Goal: Complete application form: Complete application form

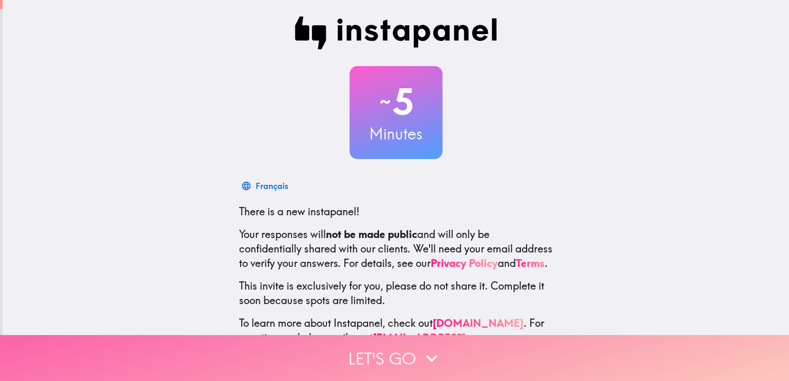
click at [384, 366] on button "Let's go" at bounding box center [394, 358] width 789 height 46
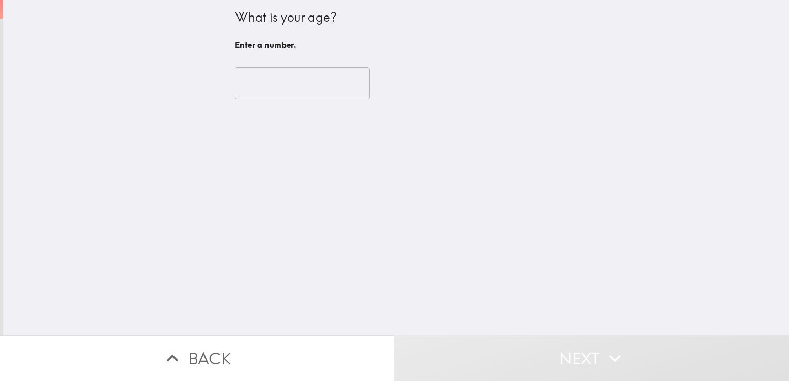
click at [252, 86] on input "number" at bounding box center [302, 83] width 135 height 32
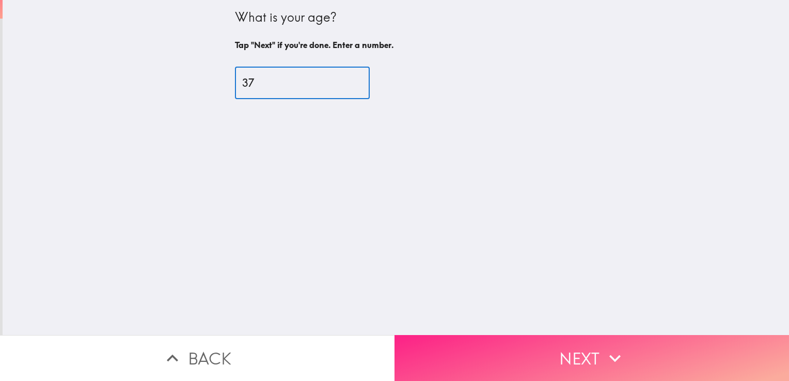
type input "37"
click at [537, 365] on button "Next" at bounding box center [592, 358] width 395 height 46
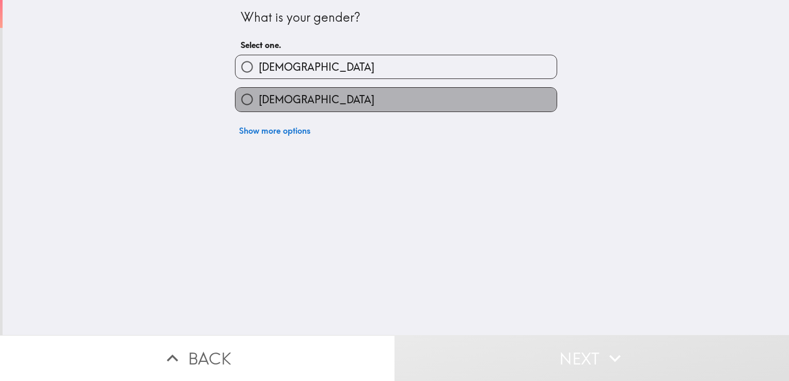
click at [275, 96] on span "[DEMOGRAPHIC_DATA]" at bounding box center [317, 99] width 116 height 14
click at [259, 96] on input "[DEMOGRAPHIC_DATA]" at bounding box center [247, 99] width 23 height 23
radio input "true"
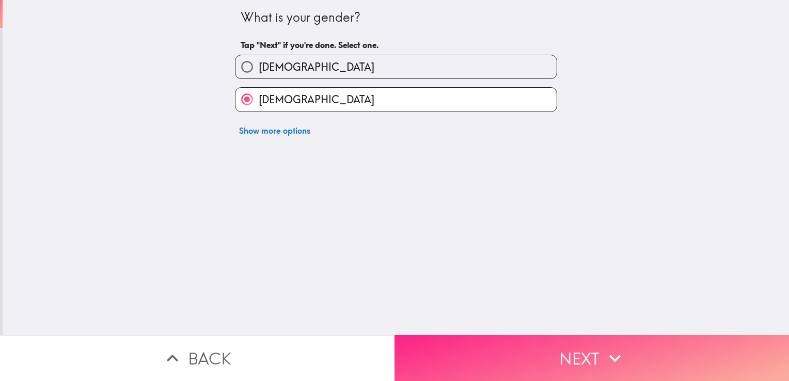
click at [465, 356] on button "Next" at bounding box center [592, 358] width 395 height 46
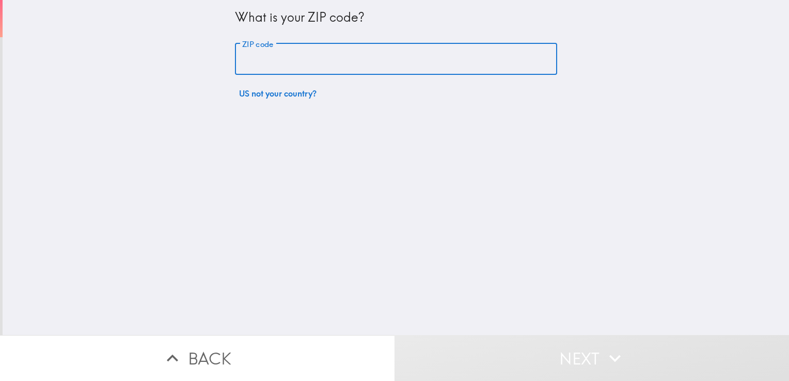
click at [257, 53] on input "ZIP code" at bounding box center [396, 59] width 322 height 32
type input "53214"
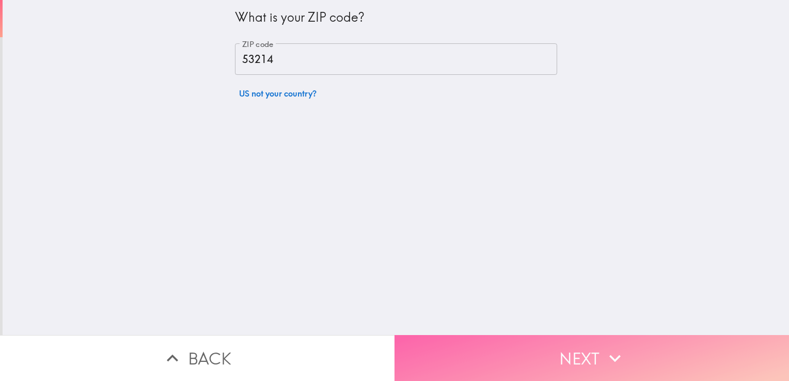
click at [418, 363] on button "Next" at bounding box center [592, 358] width 395 height 46
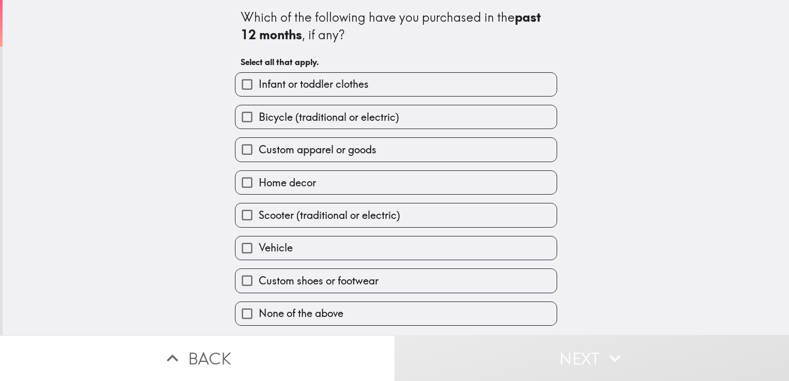
click at [134, 130] on div "Which of the following have you purchased in the past 12 months , if any? Selec…" at bounding box center [396, 167] width 787 height 335
click at [310, 293] on div "None of the above" at bounding box center [392, 309] width 331 height 33
click at [428, 309] on label "None of the above" at bounding box center [396, 313] width 321 height 23
click at [259, 309] on input "None of the above" at bounding box center [247, 313] width 23 height 23
checkbox input "true"
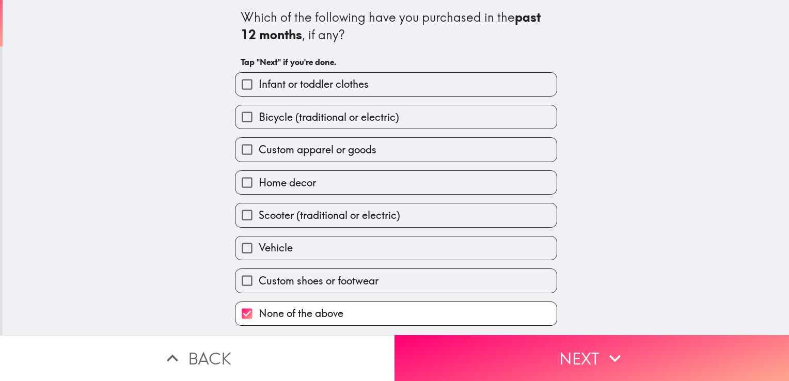
click at [519, 326] on div "Which of the following have you purchased in the past 12 months , if any? Tap "…" at bounding box center [396, 167] width 787 height 335
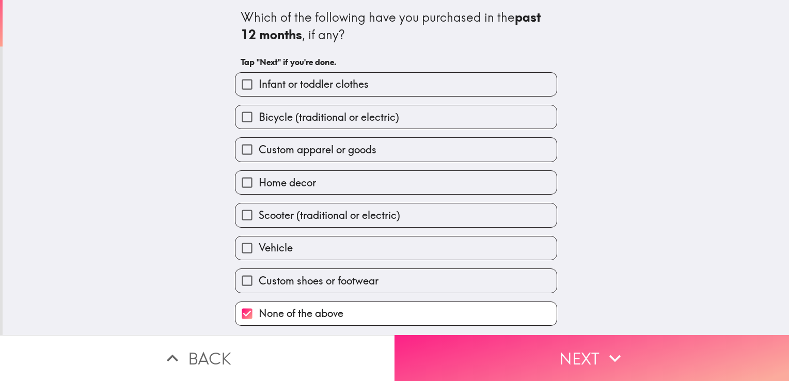
click at [516, 337] on button "Next" at bounding box center [592, 358] width 395 height 46
